Goal: Information Seeking & Learning: Stay updated

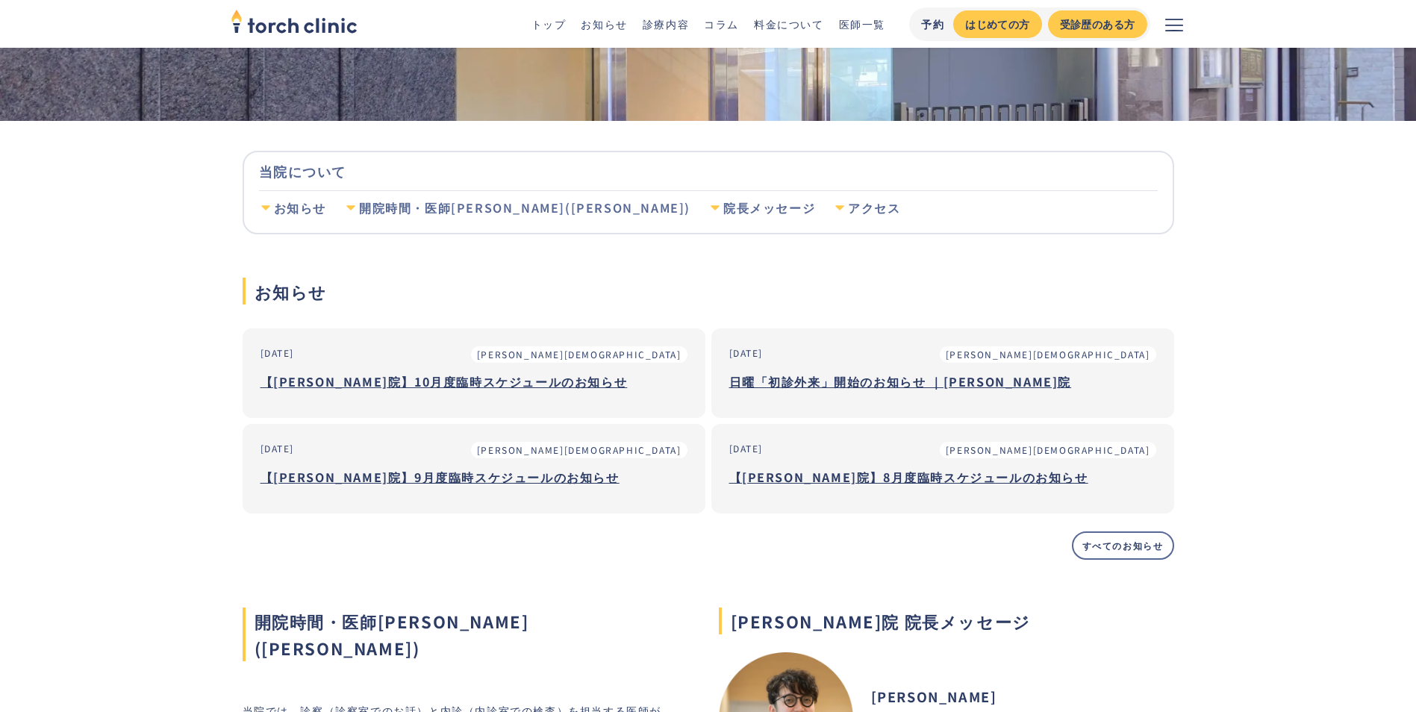
scroll to position [224, 0]
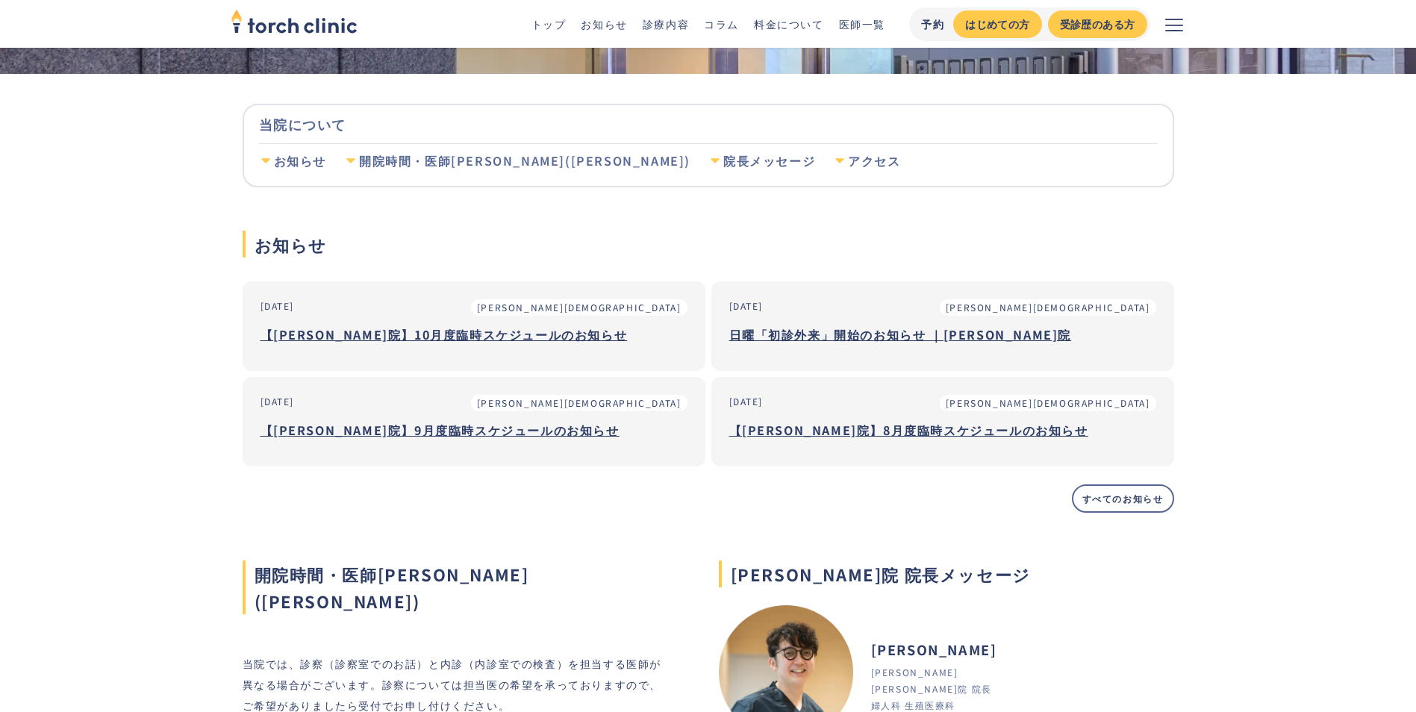
click at [425, 424] on h3 "【上野院】9月度臨時スケジュールのお知らせ" at bounding box center [473, 430] width 427 height 22
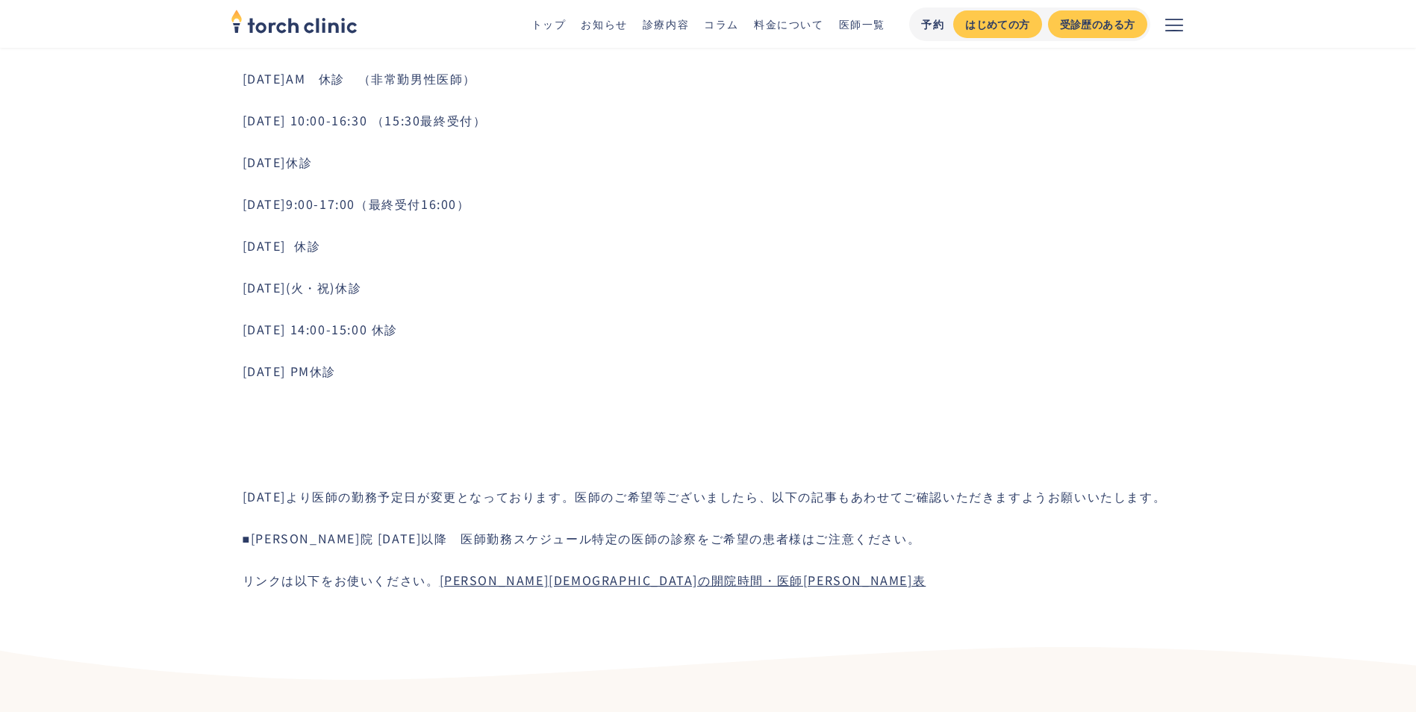
scroll to position [1045, 0]
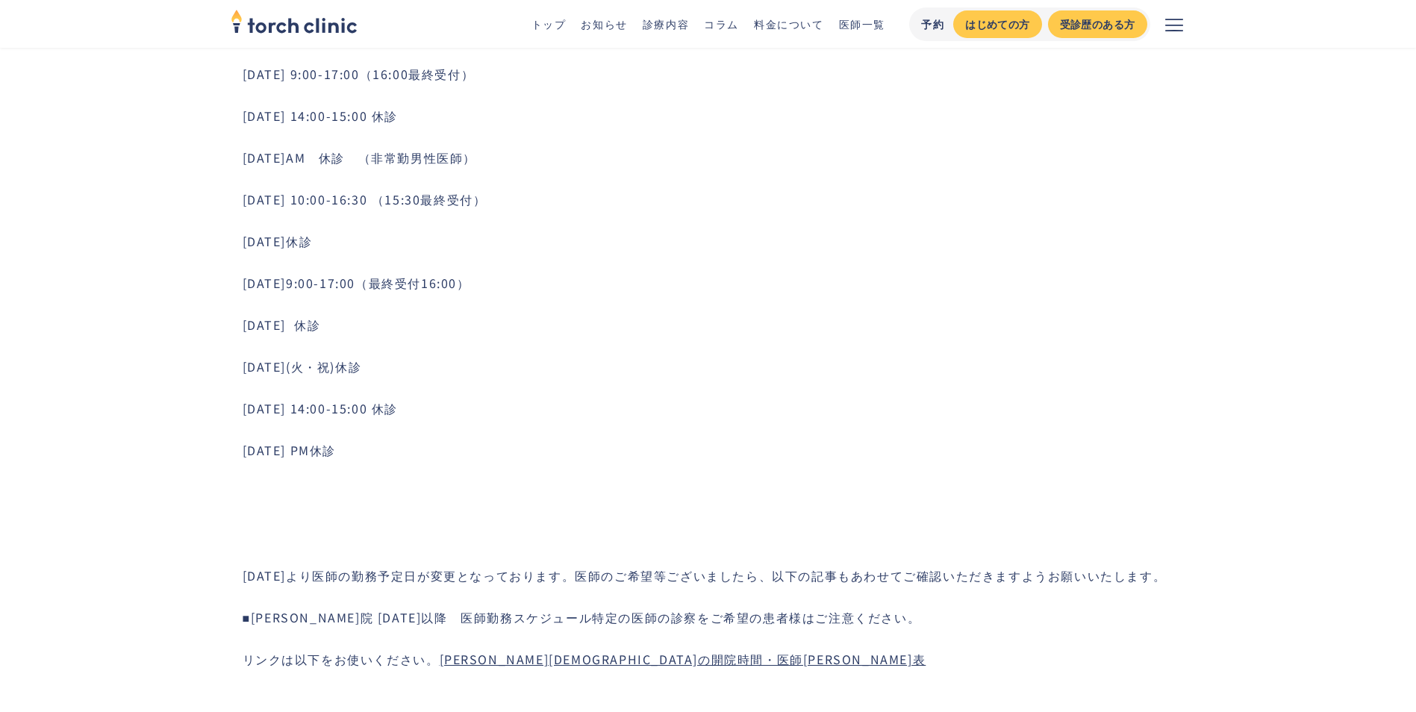
drag, startPoint x: 597, startPoint y: 8, endPoint x: 639, endPoint y: 99, distance: 99.5
click at [598, 8] on div "トップ お知らせ 診療内容 コラム 料金について 医師一覧 予約 はじめての方 受診歴のある方" at bounding box center [708, 24] width 955 height 48
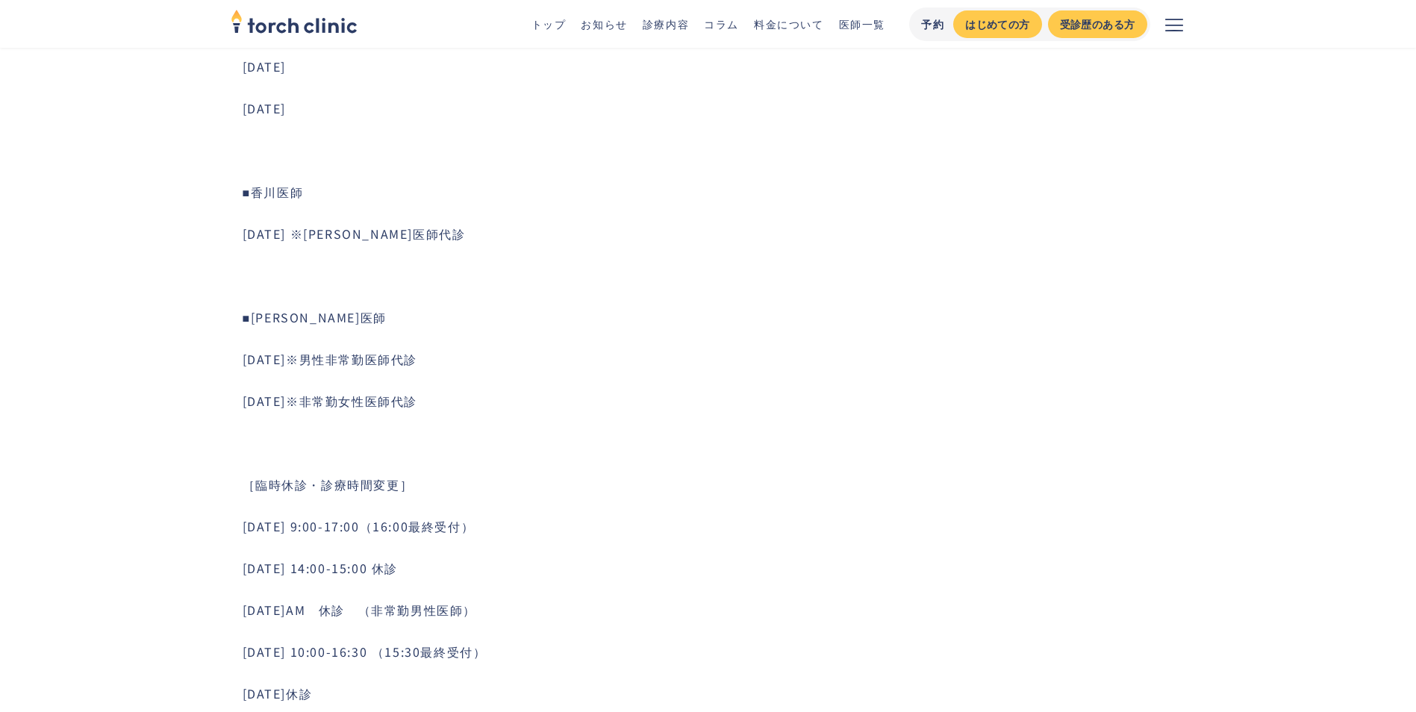
scroll to position [299, 0]
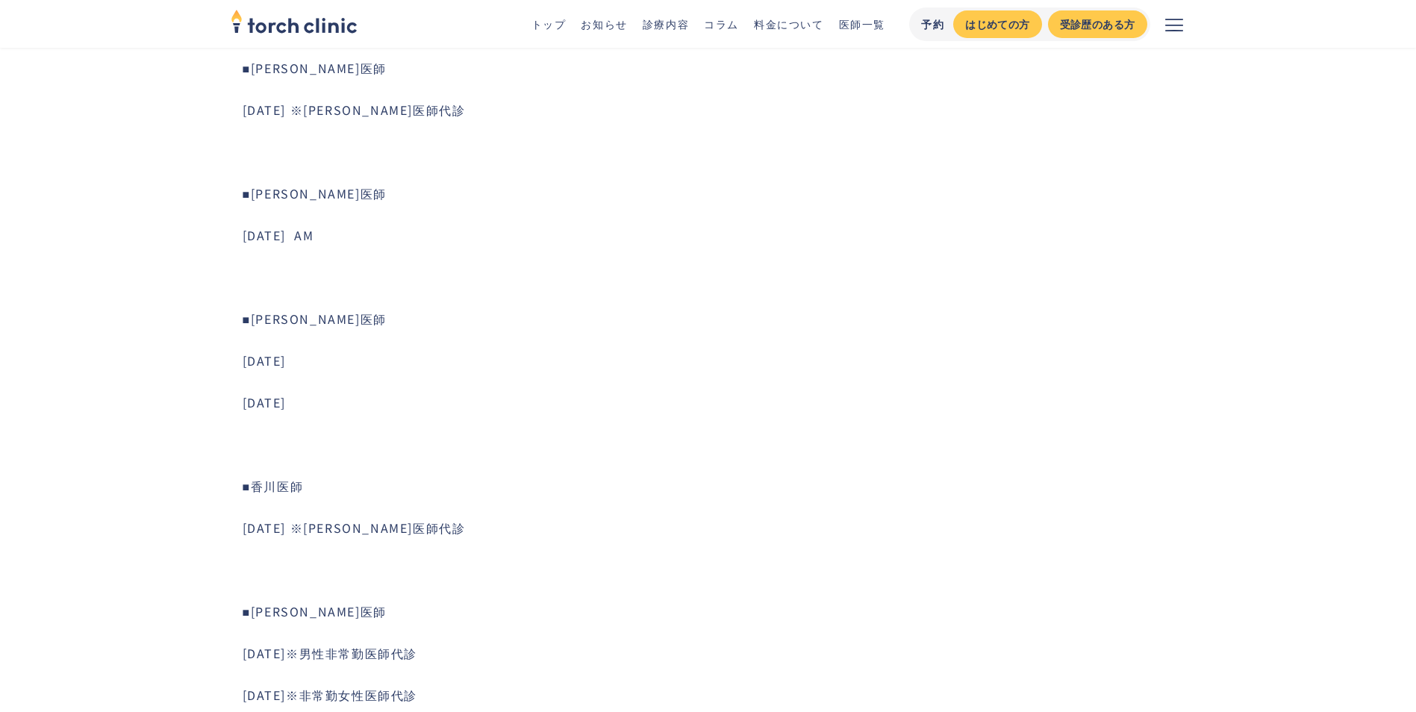
click at [627, 25] on link "お知らせ" at bounding box center [604, 23] width 46 height 15
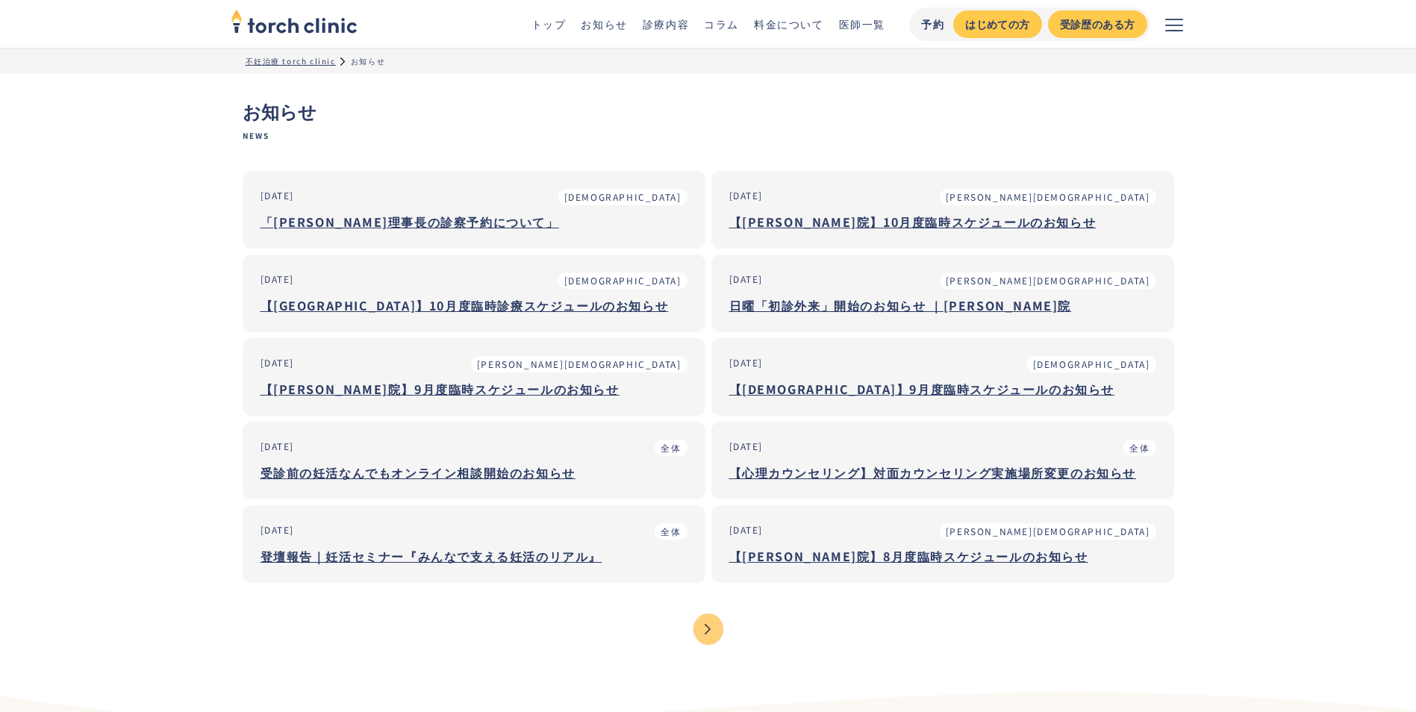
click at [943, 392] on div "【[DEMOGRAPHIC_DATA]】9月度臨時スケジュールのお知らせ" at bounding box center [942, 389] width 427 height 18
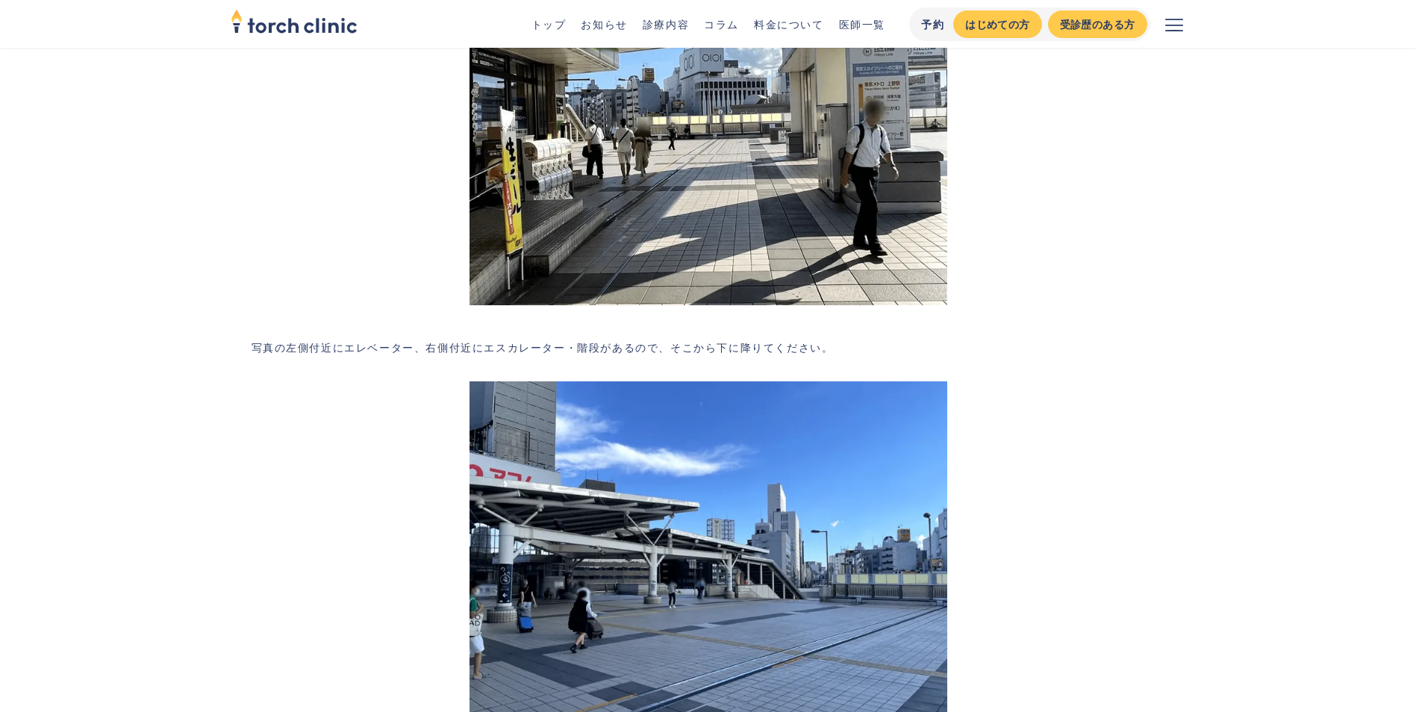
scroll to position [2546, 0]
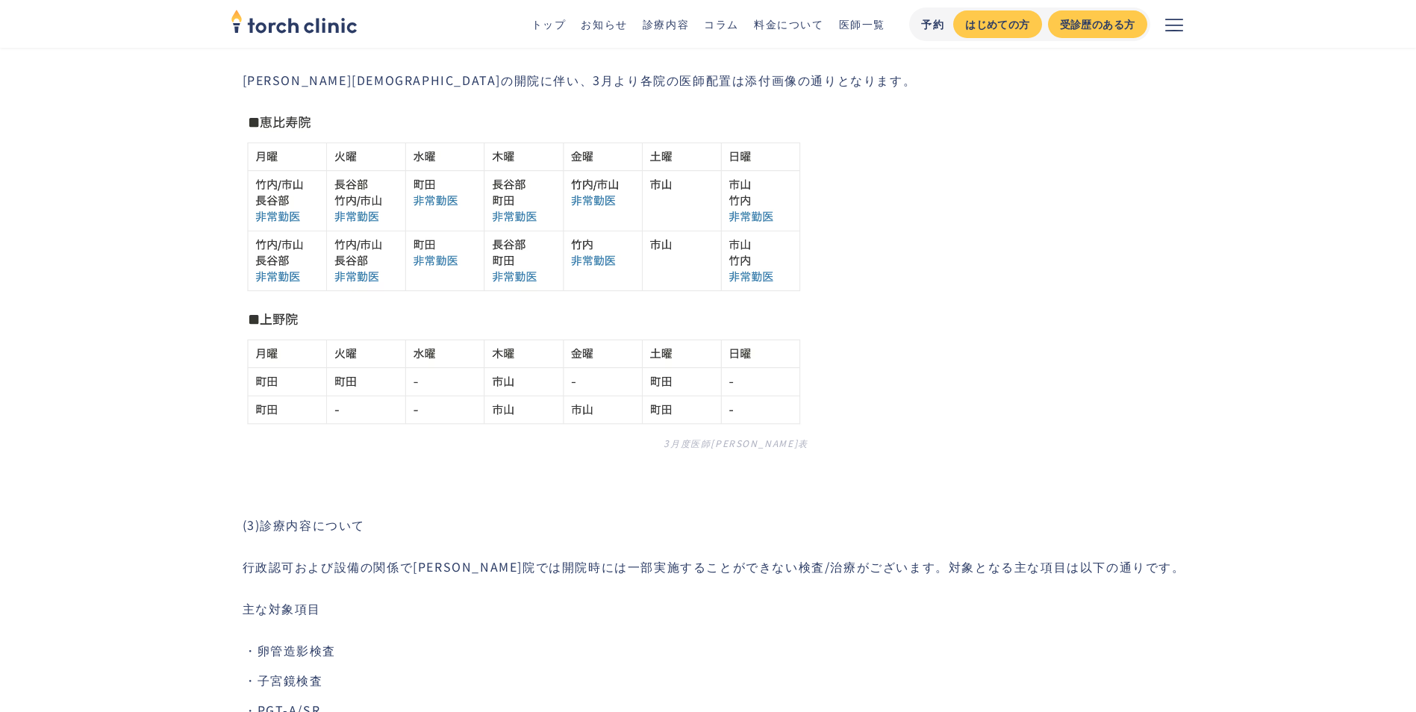
scroll to position [1343, 0]
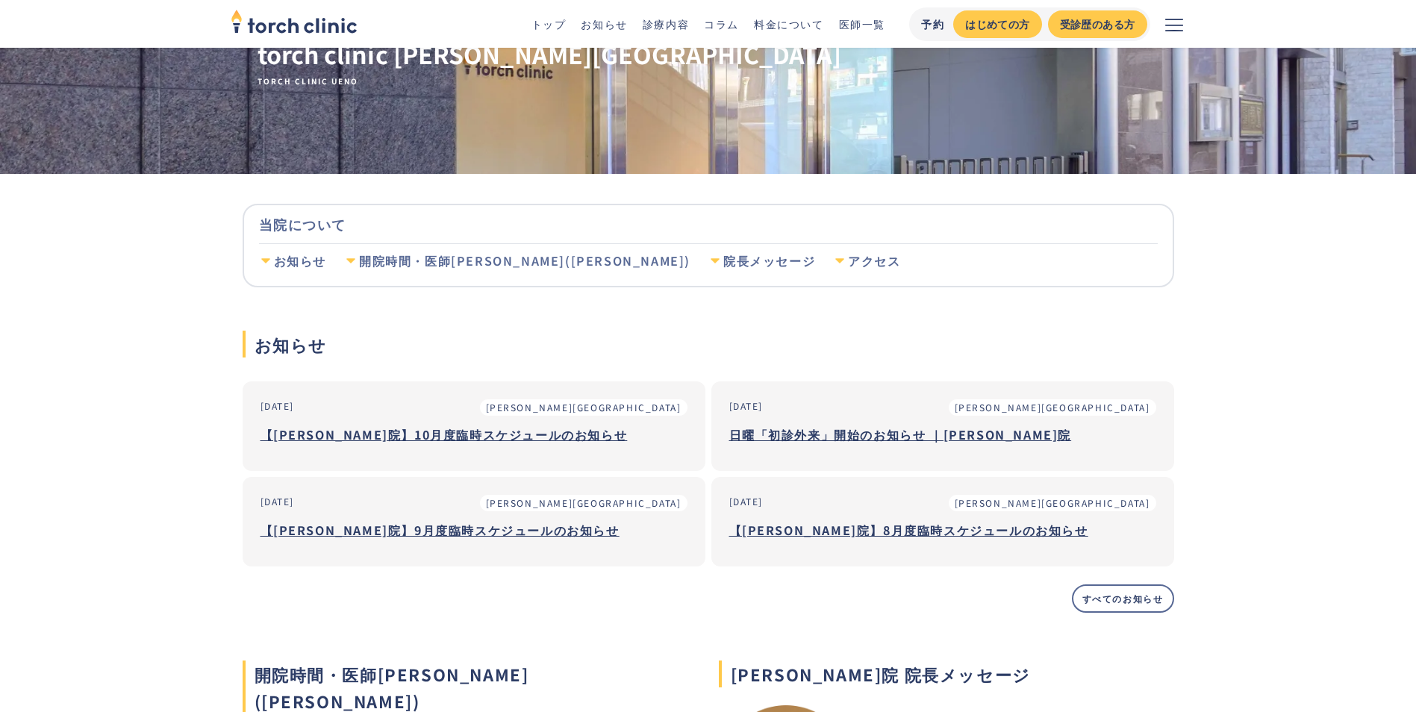
scroll to position [149, 0]
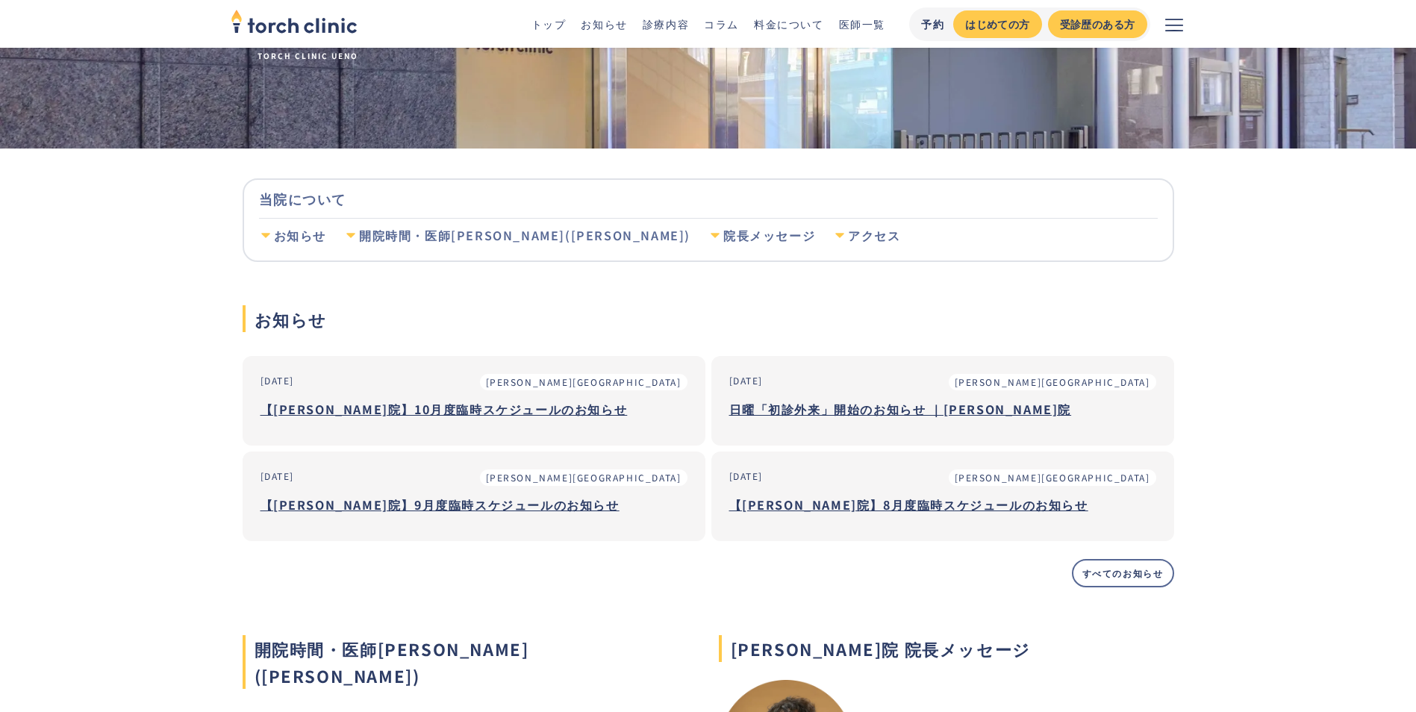
click at [453, 412] on h3 "【[PERSON_NAME]院】10月度臨時スケジュールのお知らせ" at bounding box center [473, 409] width 427 height 22
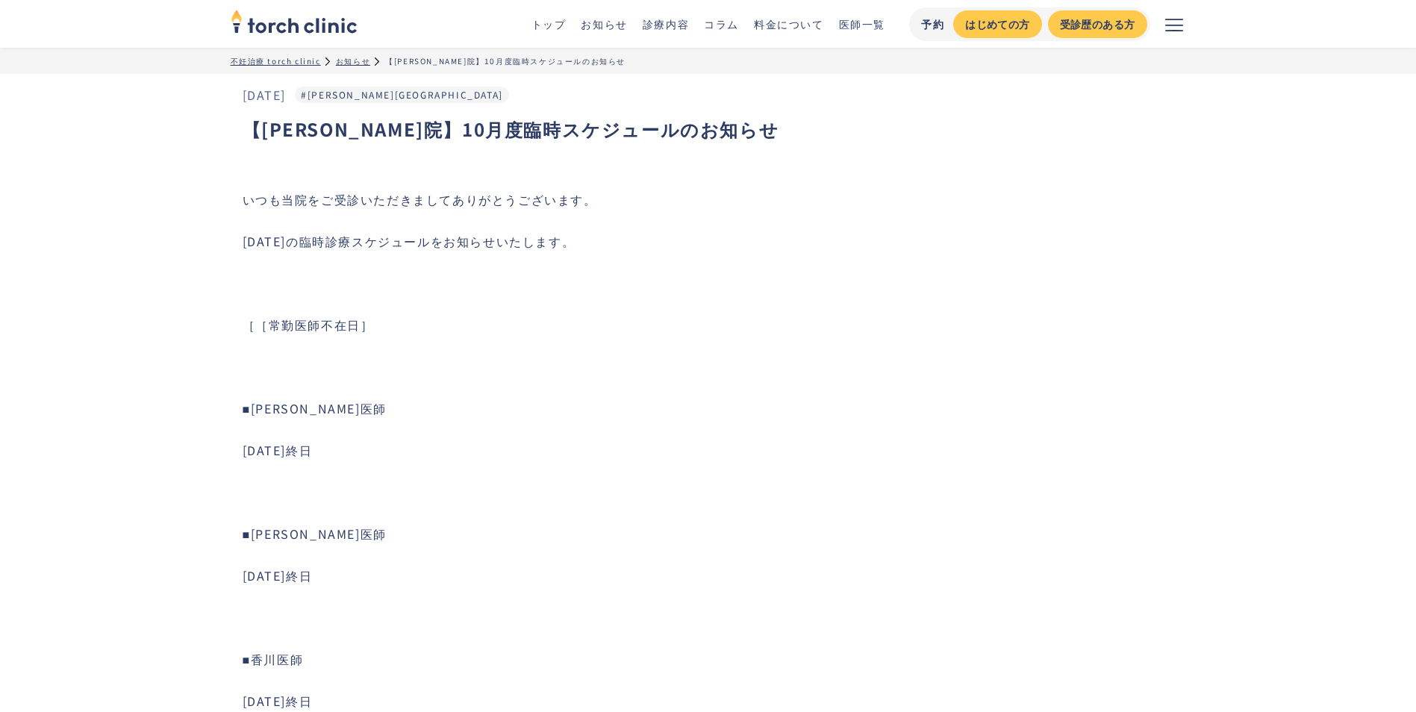
click at [438, 402] on p "■市山医師" at bounding box center [714, 408] width 943 height 18
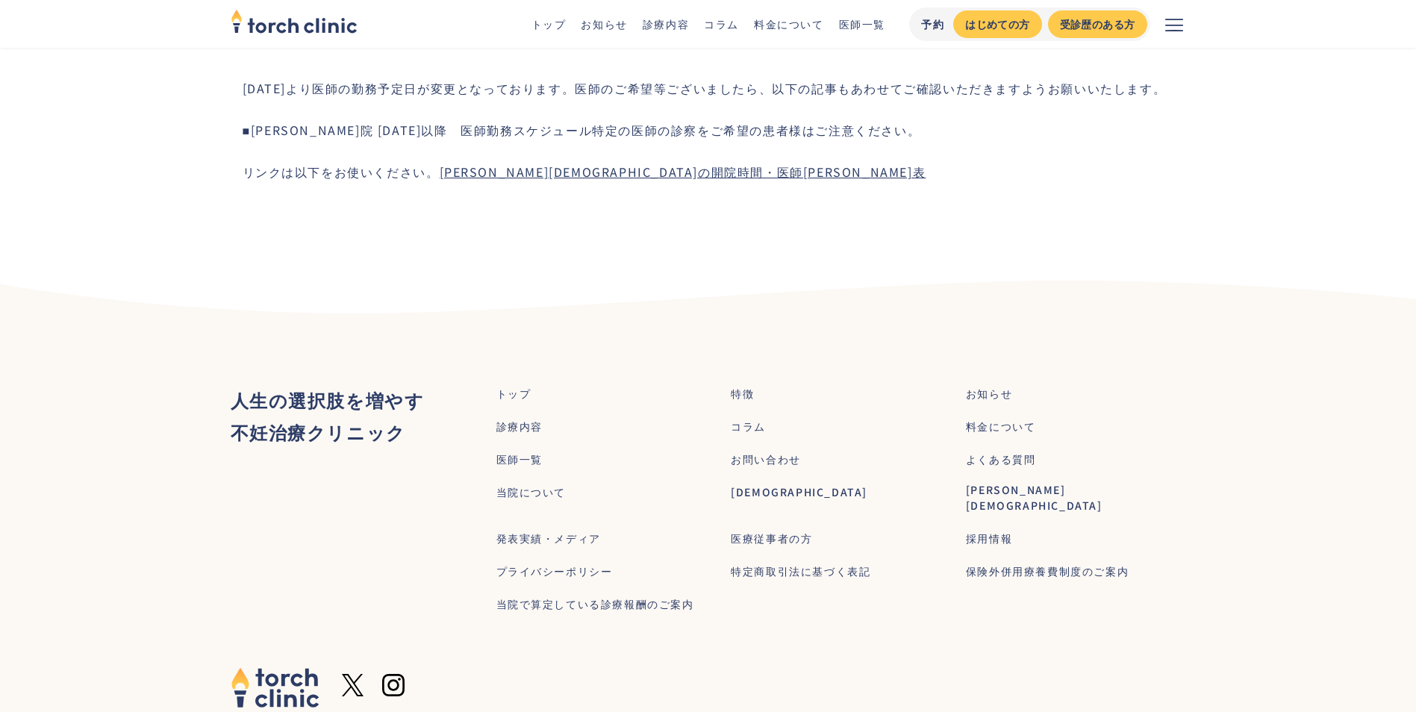
scroll to position [1130, 0]
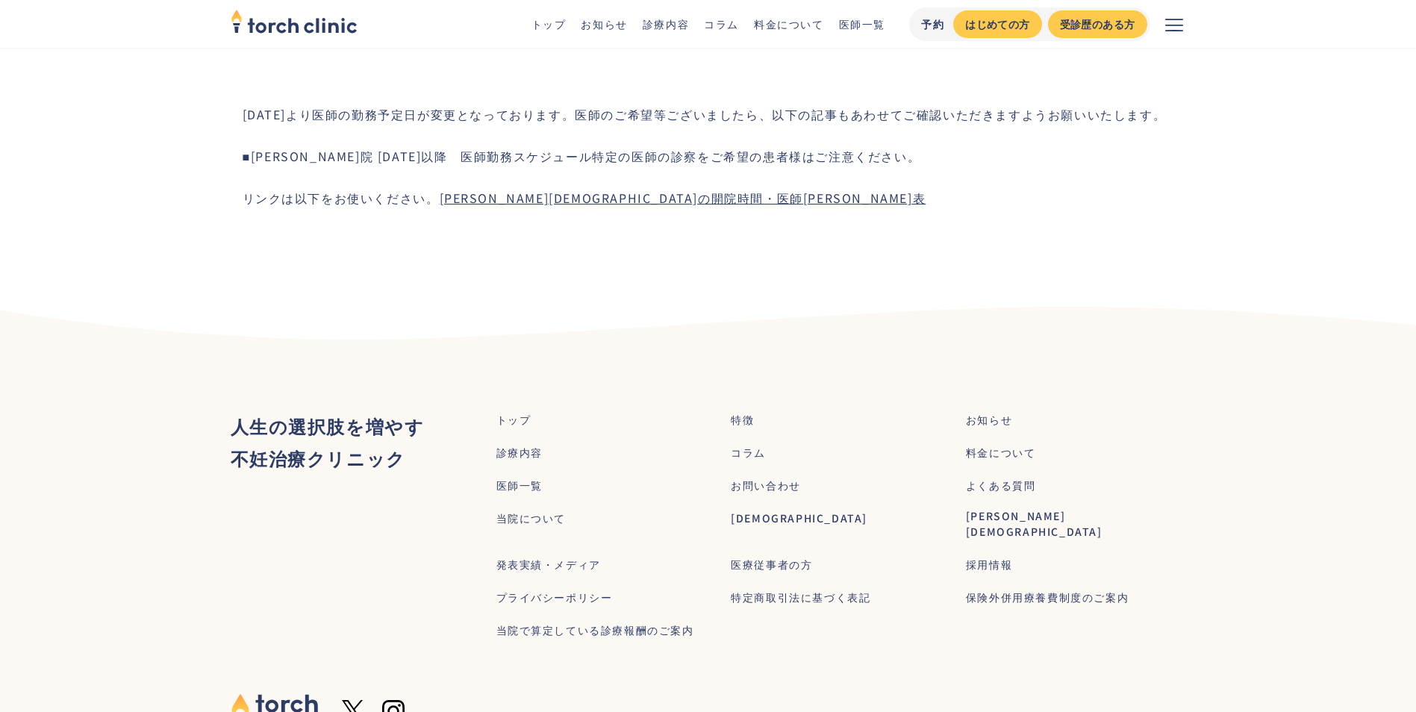
click at [770, 519] on div "[DEMOGRAPHIC_DATA]" at bounding box center [799, 518] width 137 height 16
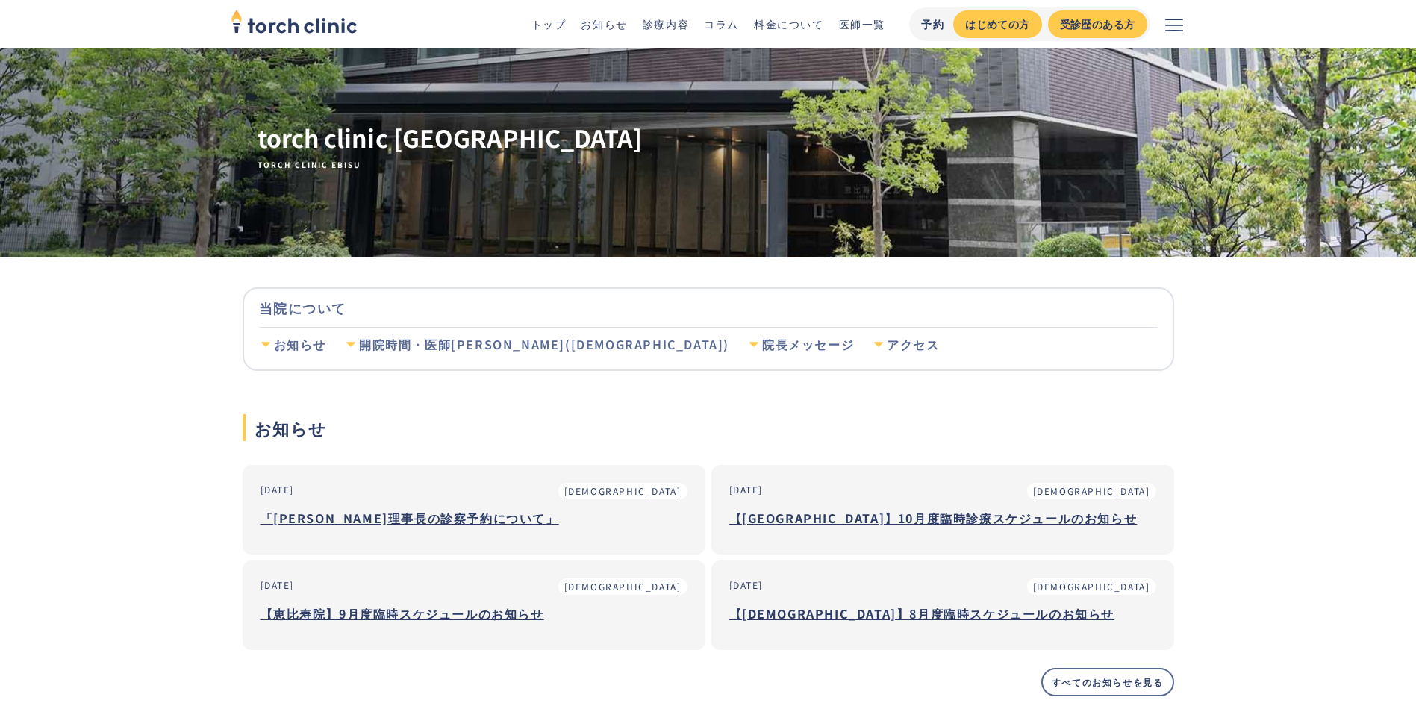
scroll to position [75, 0]
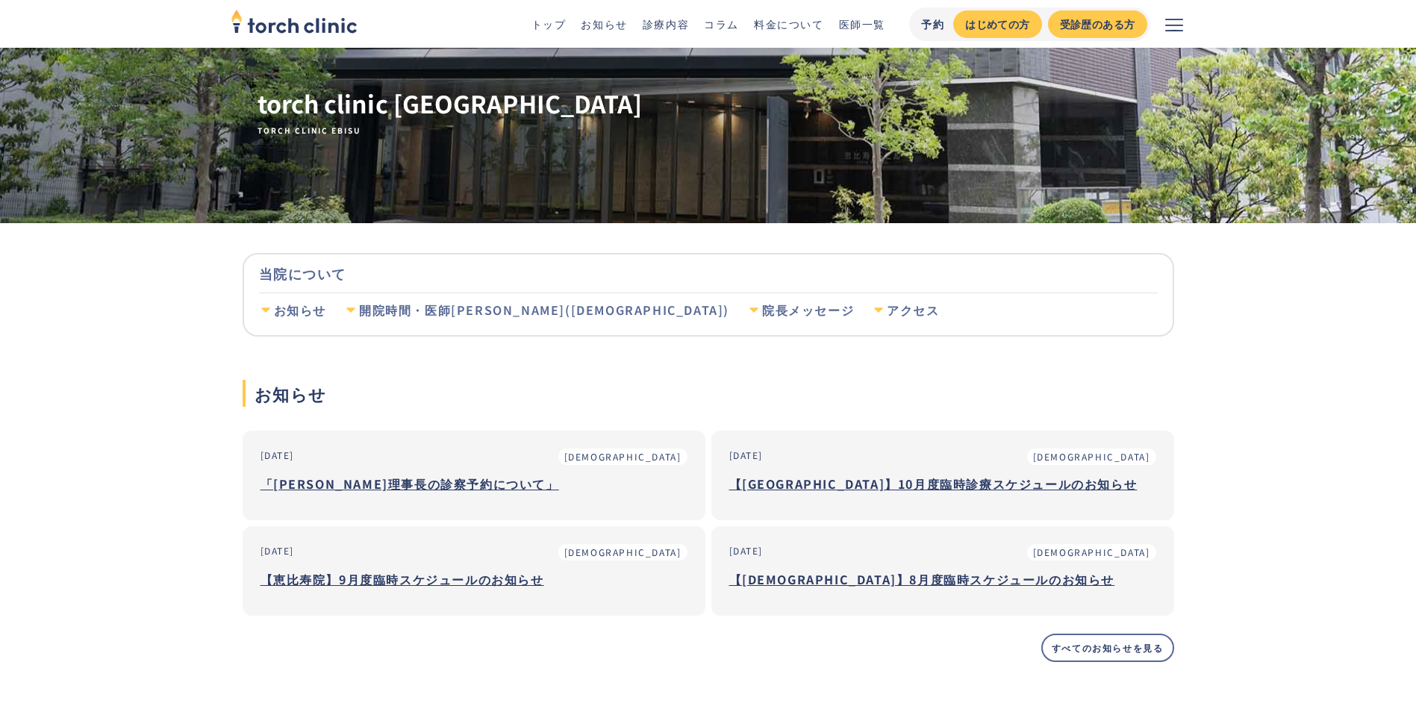
click at [437, 581] on h3 "【恵比寿院】9月度臨時スケジュールのお知らせ" at bounding box center [473, 579] width 427 height 22
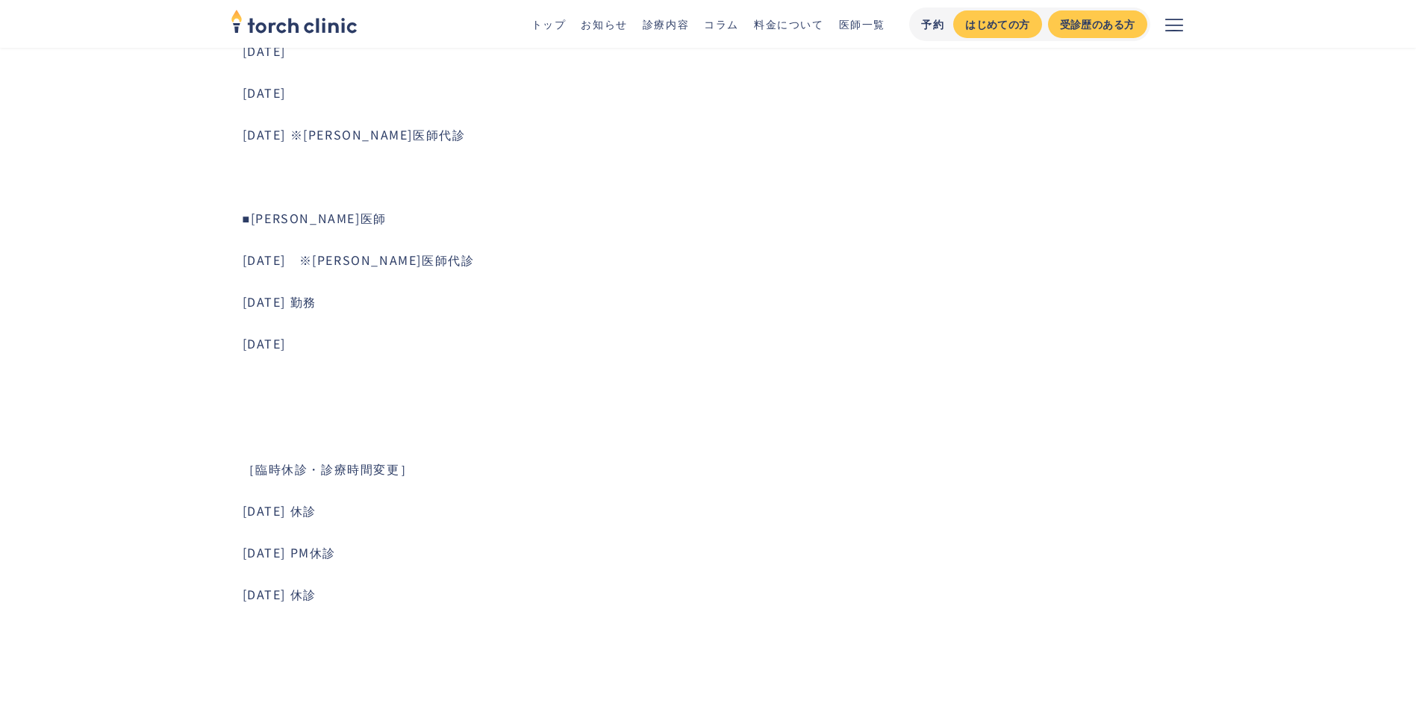
scroll to position [821, 0]
